Goal: Task Accomplishment & Management: Complete application form

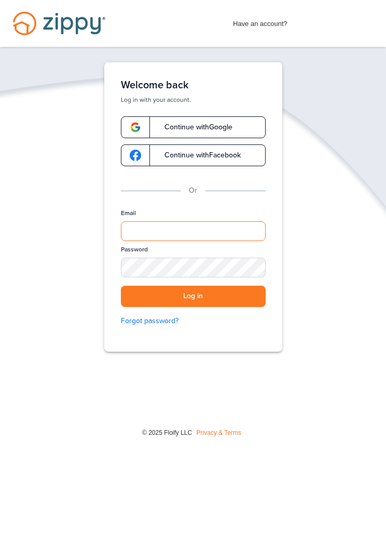
click at [181, 230] on input "Email" at bounding box center [193, 231] width 145 height 20
type input "**********"
click at [219, 291] on button "Log in" at bounding box center [193, 296] width 145 height 21
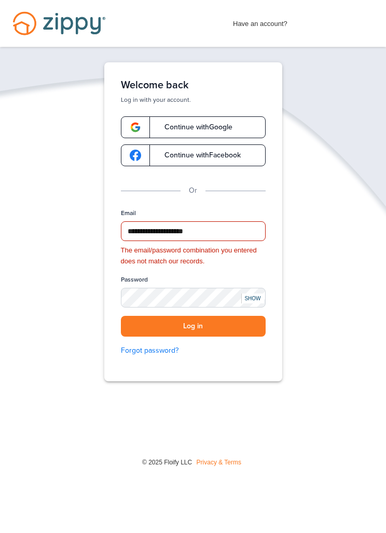
click at [258, 295] on div "SHOW" at bounding box center [252, 298] width 23 height 10
click at [193, 325] on button "Log in" at bounding box center [193, 326] width 145 height 21
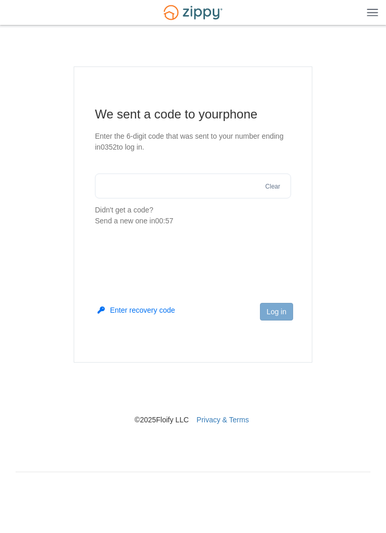
scroll to position [1, 0]
click at [160, 183] on input "text" at bounding box center [193, 185] width 196 height 25
type input "******"
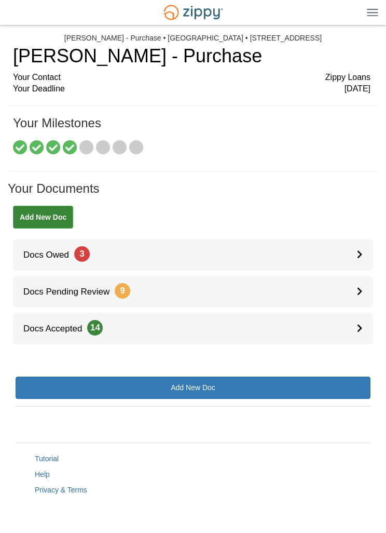
click at [356, 251] on link "Docs Owed 3" at bounding box center [193, 255] width 360 height 32
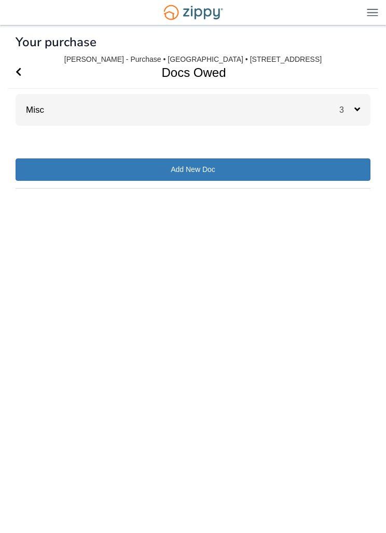
click at [361, 104] on div "3" at bounding box center [355, 110] width 31 height 32
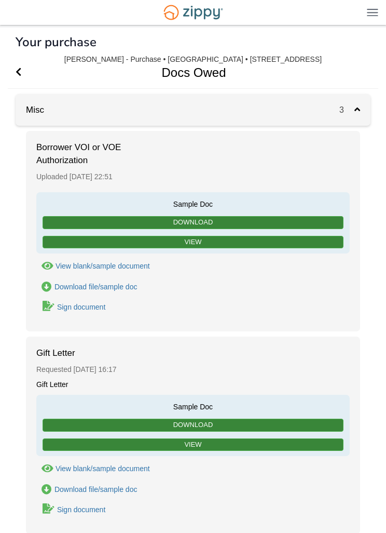
click at [384, 347] on body "crazzywolf1@gmail.com Logout" at bounding box center [193, 421] width 386 height 843
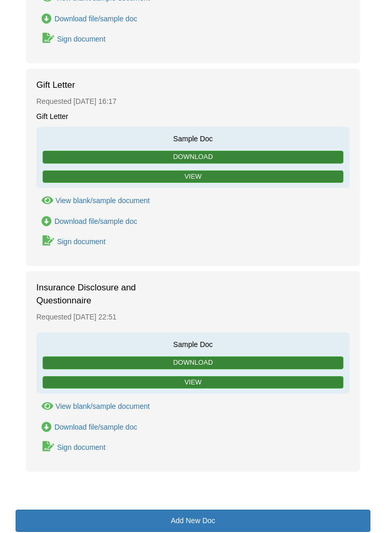
scroll to position [273, 0]
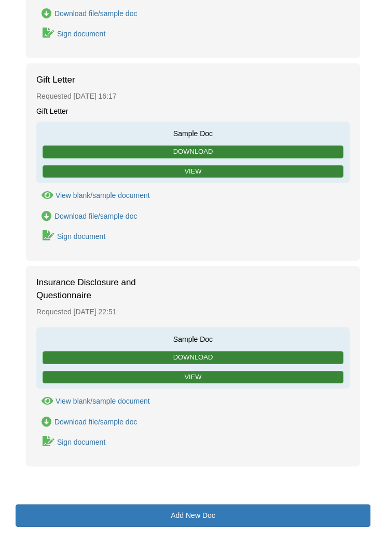
click at [69, 438] on div "Sign document" at bounding box center [81, 442] width 48 height 8
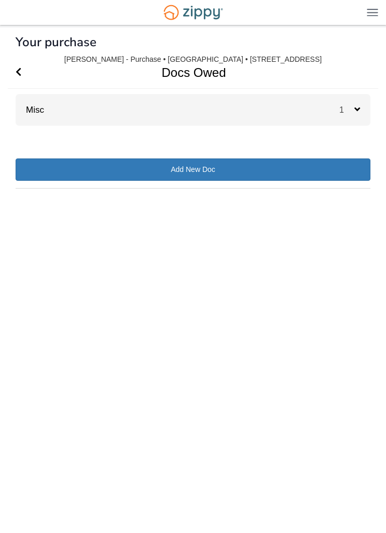
click at [20, 69] on icon "Go Back" at bounding box center [19, 71] width 6 height 9
